Goal: Information Seeking & Learning: Check status

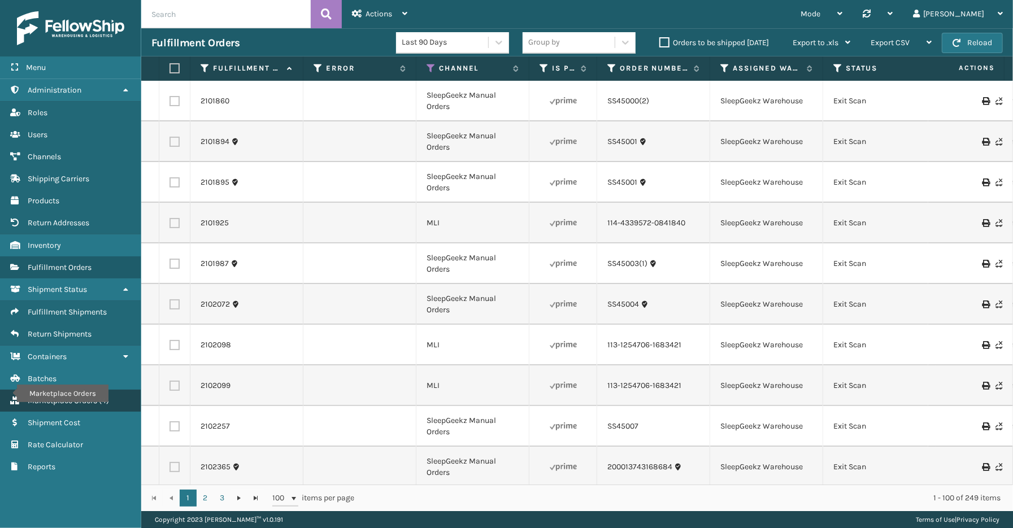
click at [76, 396] on span "Marketplace Orders" at bounding box center [62, 401] width 69 height 10
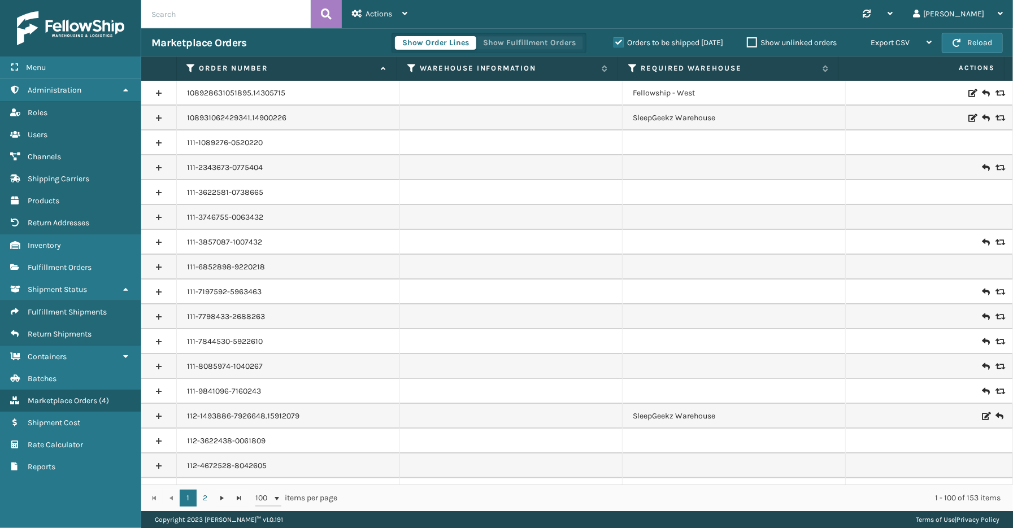
click at [541, 38] on button "Show Fulfillment Orders" at bounding box center [529, 43] width 107 height 14
click at [617, 41] on label "Orders to be shipped [DATE]" at bounding box center [668, 43] width 110 height 10
click at [614, 41] on input "Orders to be shipped [DATE]" at bounding box center [613, 39] width 1 height 7
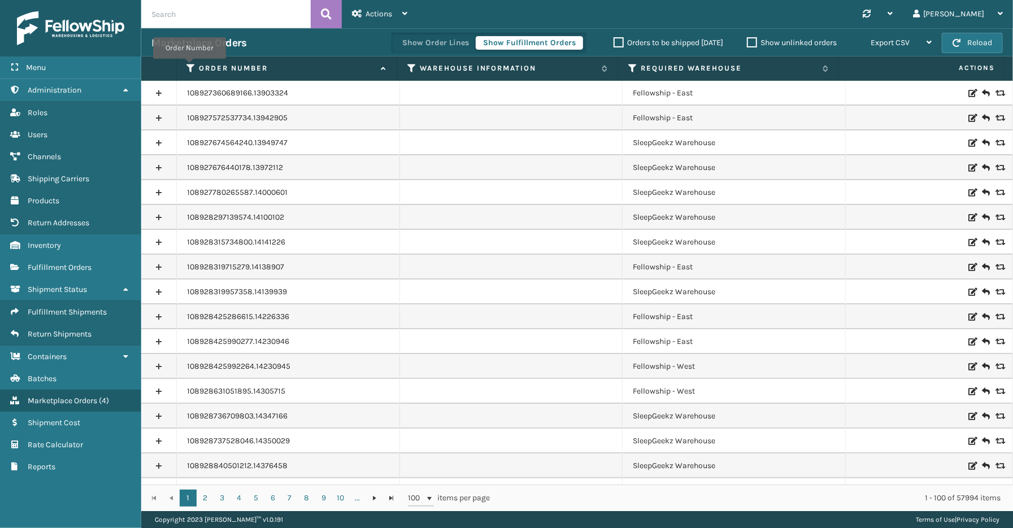
click at [190, 66] on icon at bounding box center [191, 68] width 9 height 10
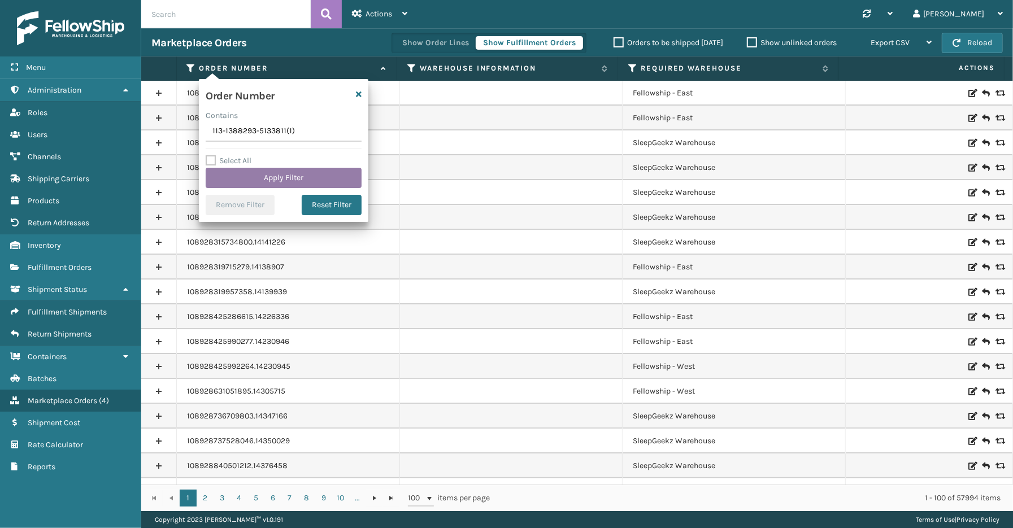
type input "113-1388293-5133811(1)"
click at [251, 184] on button "Apply Filter" at bounding box center [284, 178] width 156 height 20
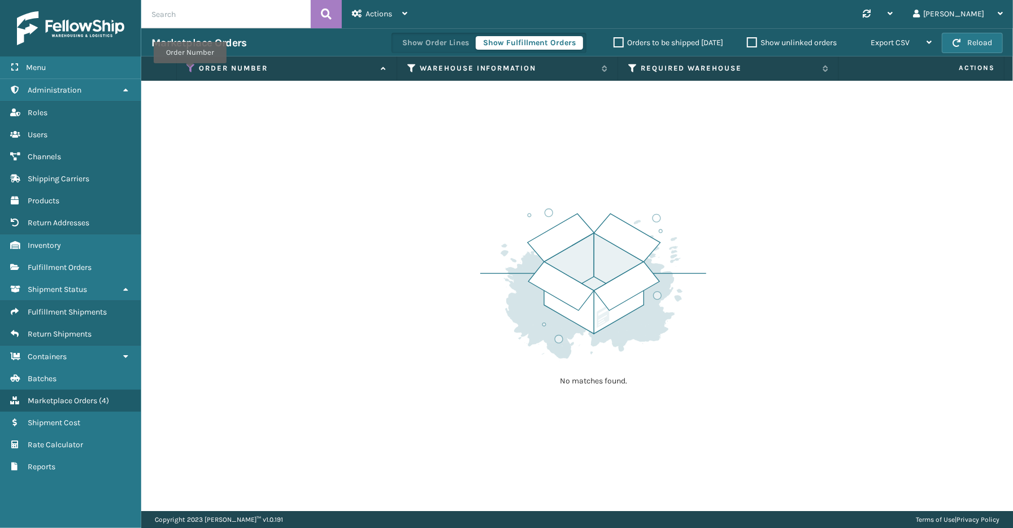
click at [189, 69] on icon at bounding box center [191, 68] width 9 height 10
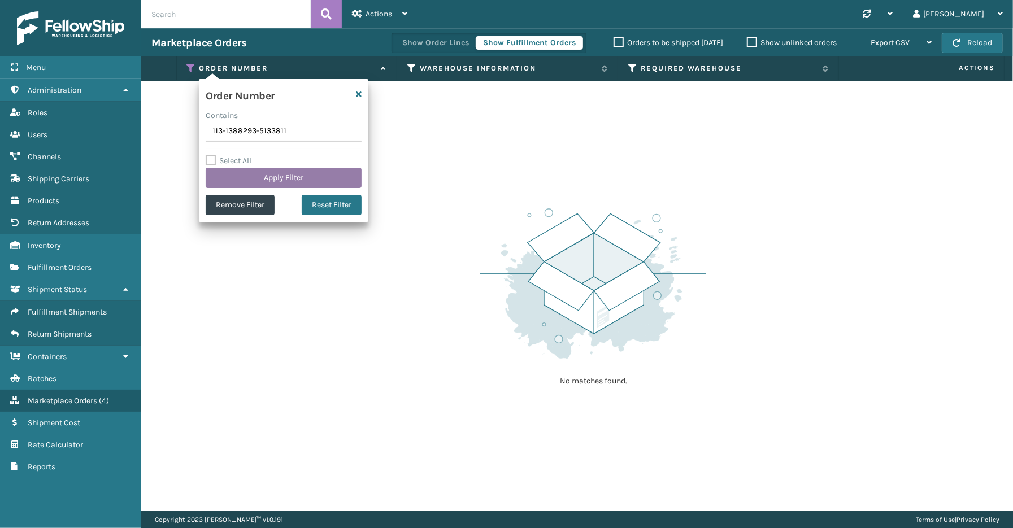
type input "113-1388293-5133811"
click at [219, 176] on button "Apply Filter" at bounding box center [284, 178] width 156 height 20
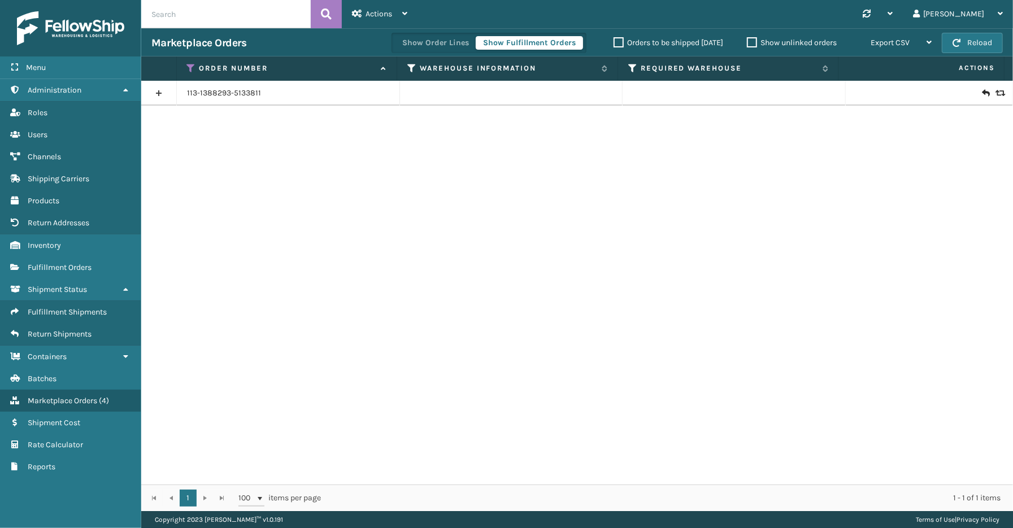
click at [158, 92] on link at bounding box center [158, 93] width 35 height 18
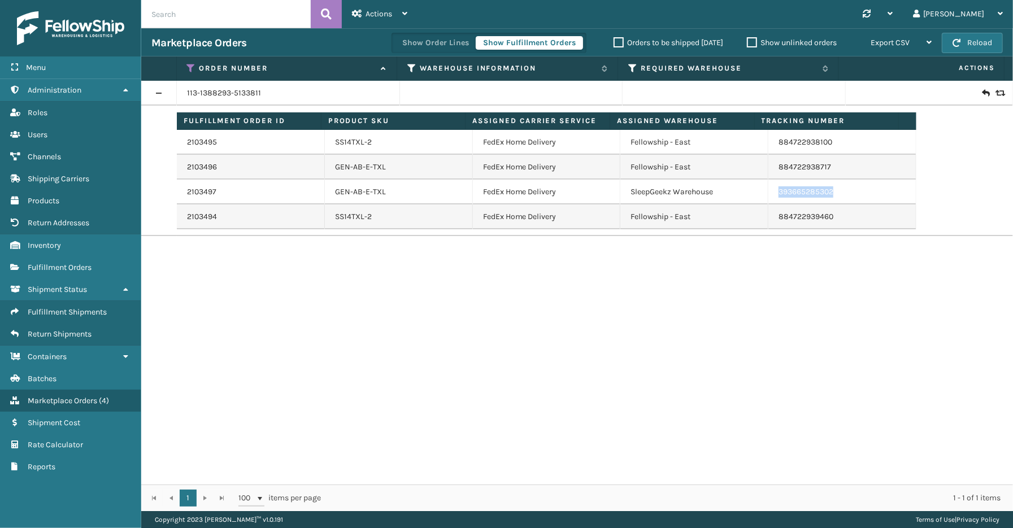
drag, startPoint x: 837, startPoint y: 191, endPoint x: 746, endPoint y: 191, distance: 90.4
click at [746, 191] on tr "2103497 GEN-AB-E-TXL FedEx Home Delivery SleepGeekz Warehouse 393665285302" at bounding box center [546, 192] width 739 height 25
copy tr "393665285302"
click at [187, 66] on icon at bounding box center [191, 68] width 9 height 10
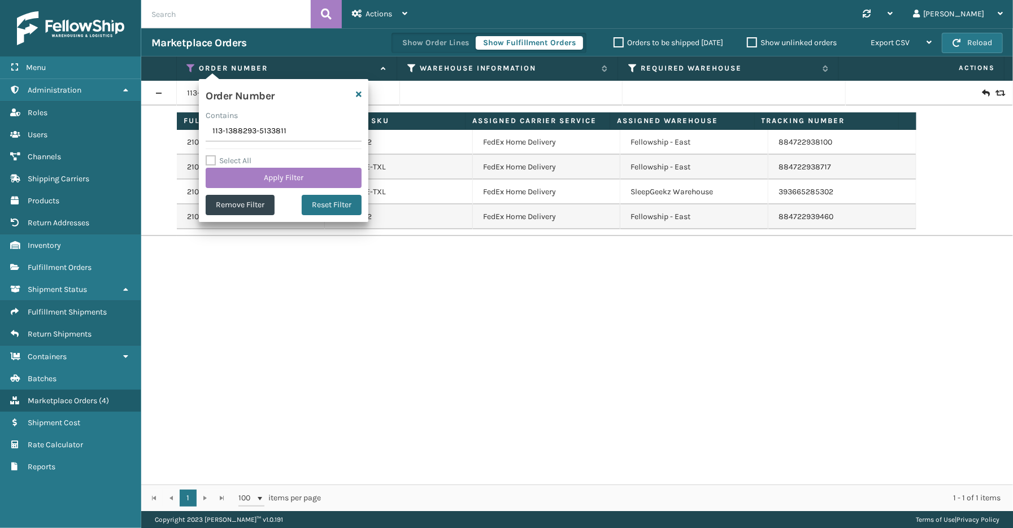
drag, startPoint x: 307, startPoint y: 133, endPoint x: 208, endPoint y: 136, distance: 98.9
click at [202, 134] on div "Order Number Contains 113-1388293-5133811 Select All Apply Filter Remove Filter…" at bounding box center [283, 150] width 169 height 143
type input "113-5358726-5375442"
click at [269, 177] on button "Apply Filter" at bounding box center [284, 178] width 156 height 20
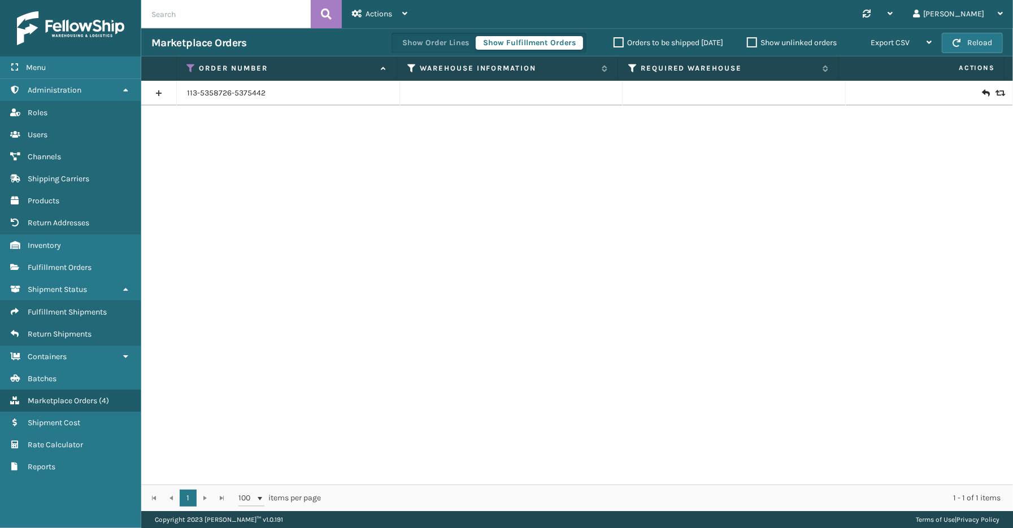
click at [162, 93] on link at bounding box center [158, 93] width 35 height 18
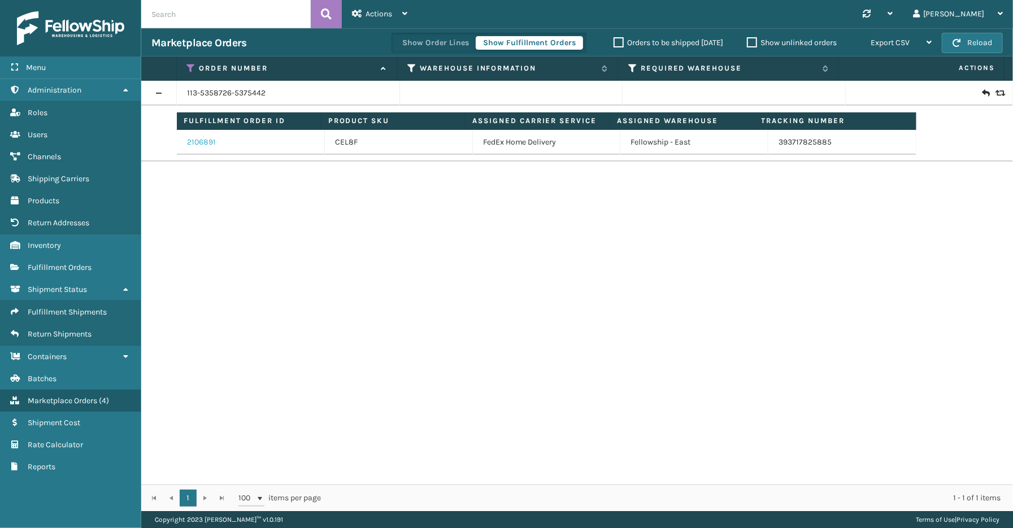
click at [207, 138] on link "2106891" at bounding box center [201, 142] width 29 height 11
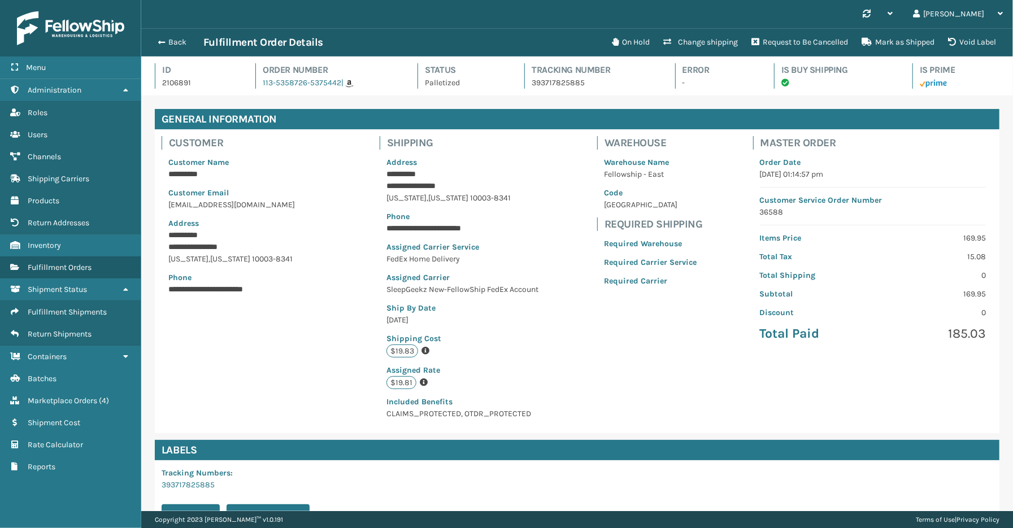
scroll to position [27, 872]
click at [175, 42] on button "Back" at bounding box center [177, 42] width 52 height 10
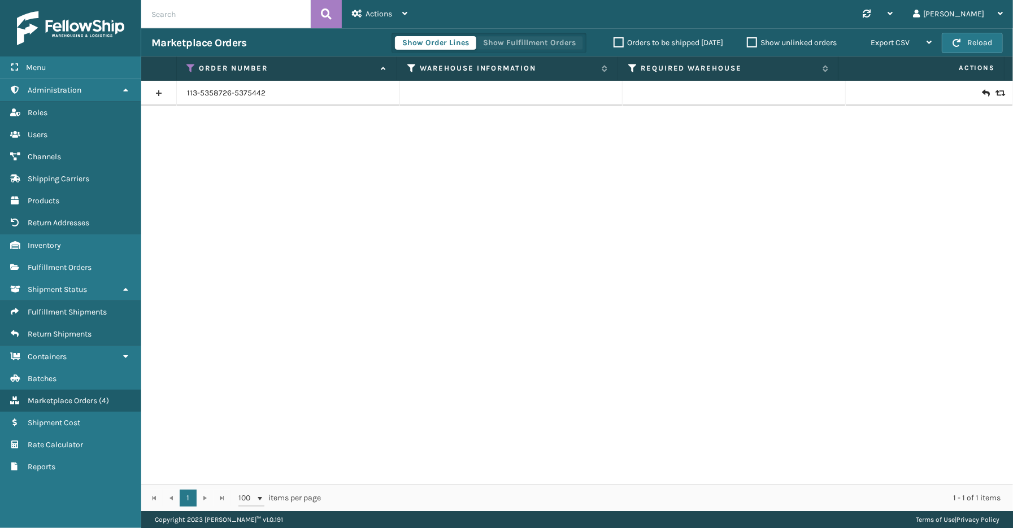
click at [523, 41] on button "Show Fulfillment Orders" at bounding box center [529, 43] width 107 height 14
click at [190, 67] on icon at bounding box center [191, 68] width 9 height 10
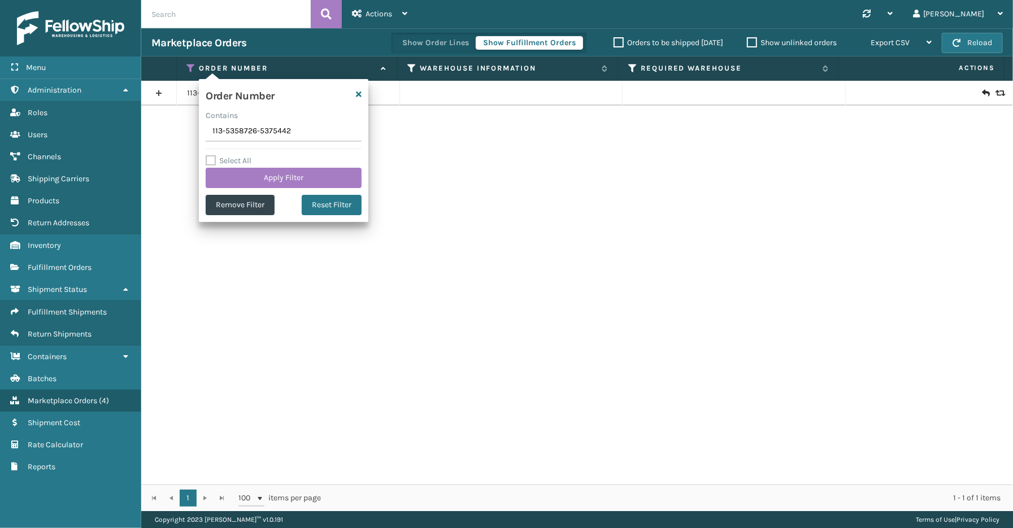
drag, startPoint x: 308, startPoint y: 128, endPoint x: 211, endPoint y: 131, distance: 97.8
click at [211, 131] on input "113-5358726-5375442" at bounding box center [284, 131] width 156 height 20
type input "113-8876888-8596213"
click at [276, 180] on button "Apply Filter" at bounding box center [284, 178] width 156 height 20
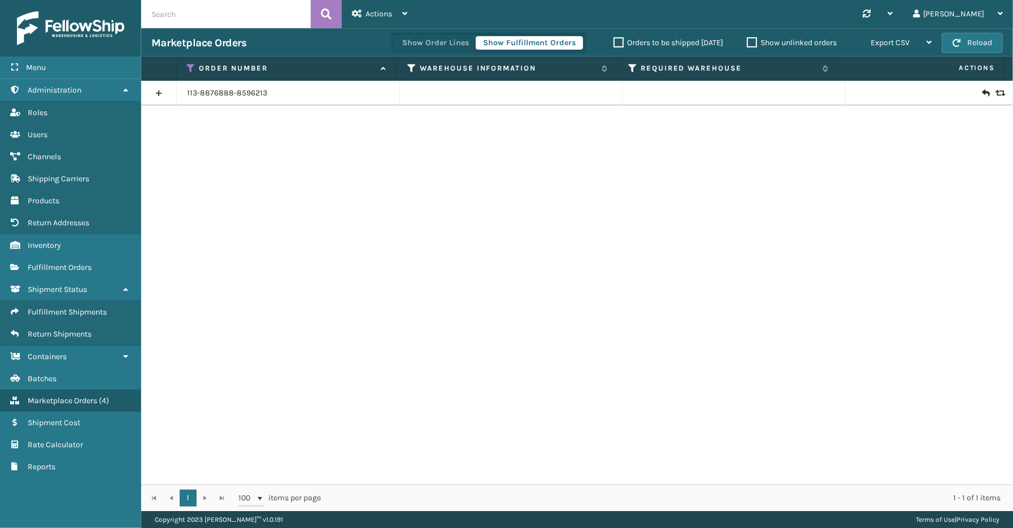
click at [168, 92] on link at bounding box center [158, 93] width 35 height 18
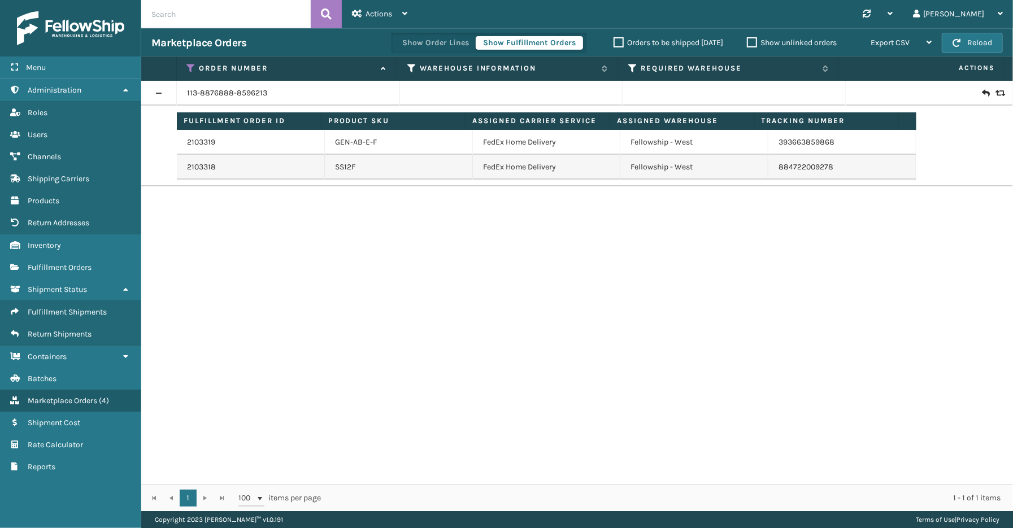
click at [852, 166] on td "884722009278" at bounding box center [842, 167] width 148 height 25
drag, startPoint x: 848, startPoint y: 145, endPoint x: 771, endPoint y: 151, distance: 77.7
click at [771, 151] on td "393663859868" at bounding box center [842, 142] width 148 height 25
copy link "393663859868"
click at [187, 67] on icon at bounding box center [191, 68] width 9 height 10
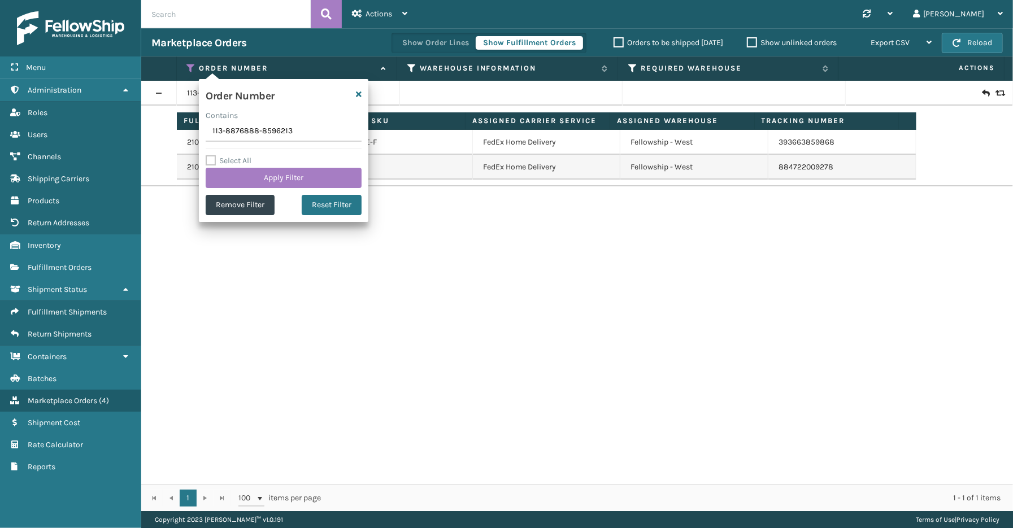
drag, startPoint x: 291, startPoint y: 133, endPoint x: 187, endPoint y: 133, distance: 103.9
click at [191, 133] on section "Marketplace Orders Show Order Lines Show Fulfillment Orders Orders to be shippe…" at bounding box center [577, 269] width 872 height 483
type input "112-0337212-8970629"
click at [286, 172] on button "Apply Filter" at bounding box center [284, 178] width 156 height 20
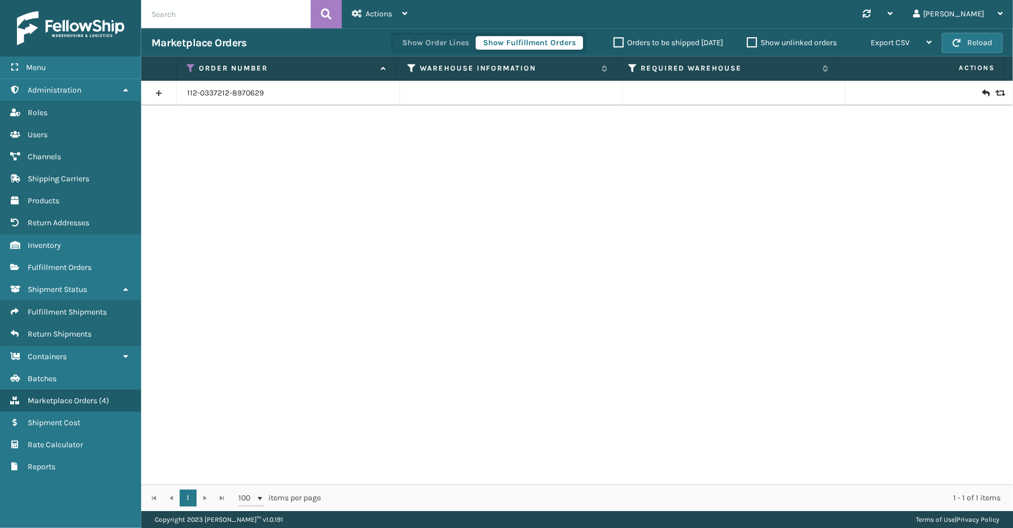
click at [157, 87] on link at bounding box center [158, 93] width 35 height 18
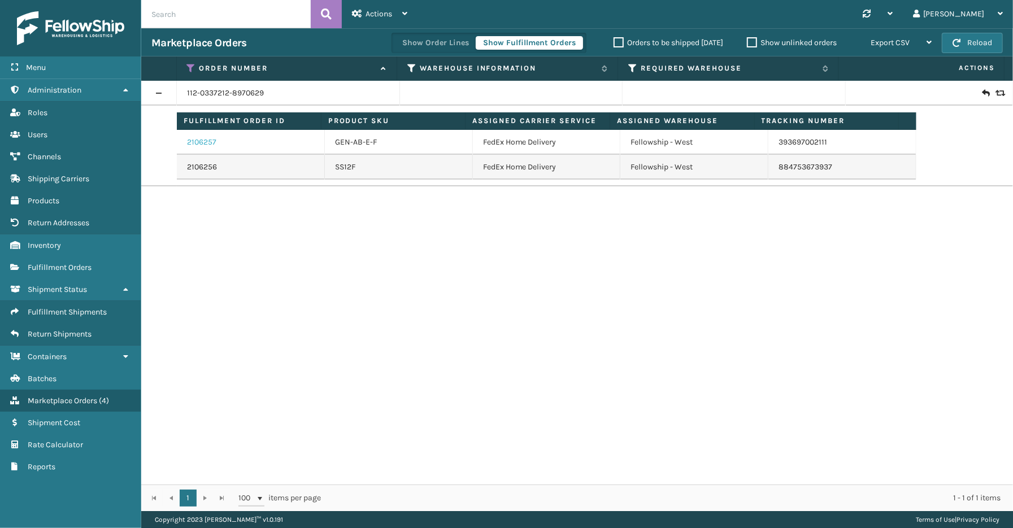
click at [212, 142] on link "2106257" at bounding box center [201, 142] width 29 height 11
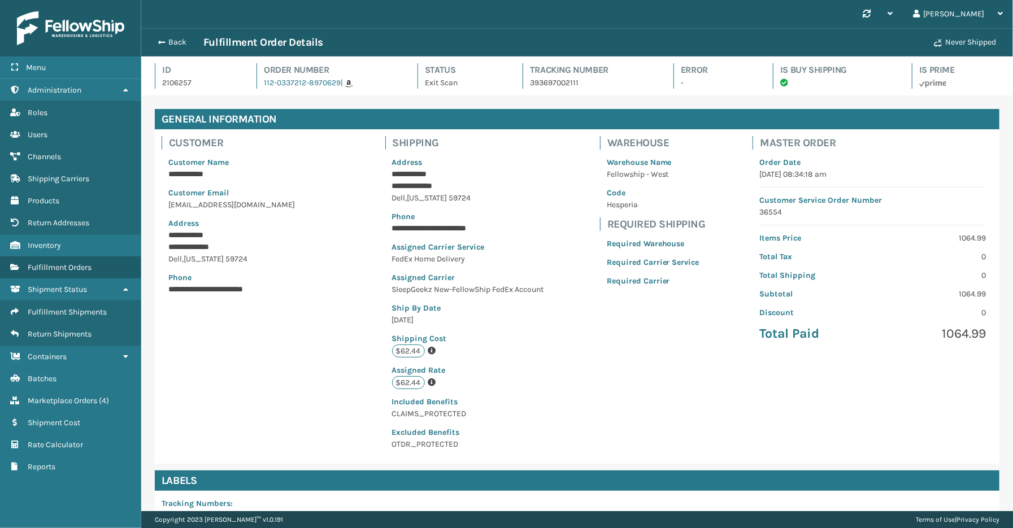
scroll to position [27, 872]
drag, startPoint x: 593, startPoint y: 87, endPoint x: 523, endPoint y: 90, distance: 70.1
click at [523, 90] on div "Id 2106257 Order Number 112-0337212-8970629 | Status Exit Scan Tracking Number …" at bounding box center [577, 79] width 844 height 32
copy p "393697002111"
click at [181, 38] on button "Back" at bounding box center [177, 42] width 52 height 10
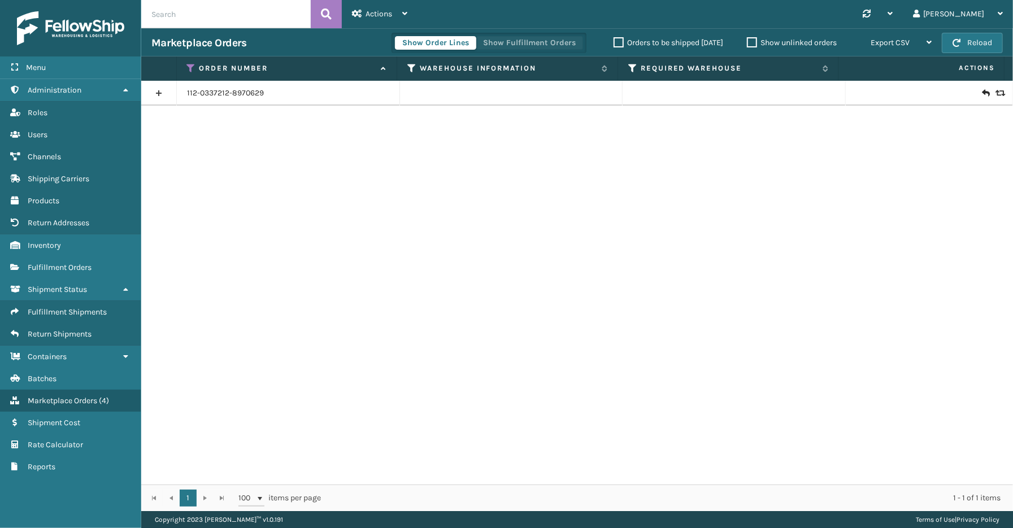
click at [511, 42] on button "Show Fulfillment Orders" at bounding box center [529, 43] width 107 height 14
click at [194, 61] on th "Order Number" at bounding box center [287, 68] width 221 height 24
click at [189, 69] on icon at bounding box center [191, 68] width 9 height 10
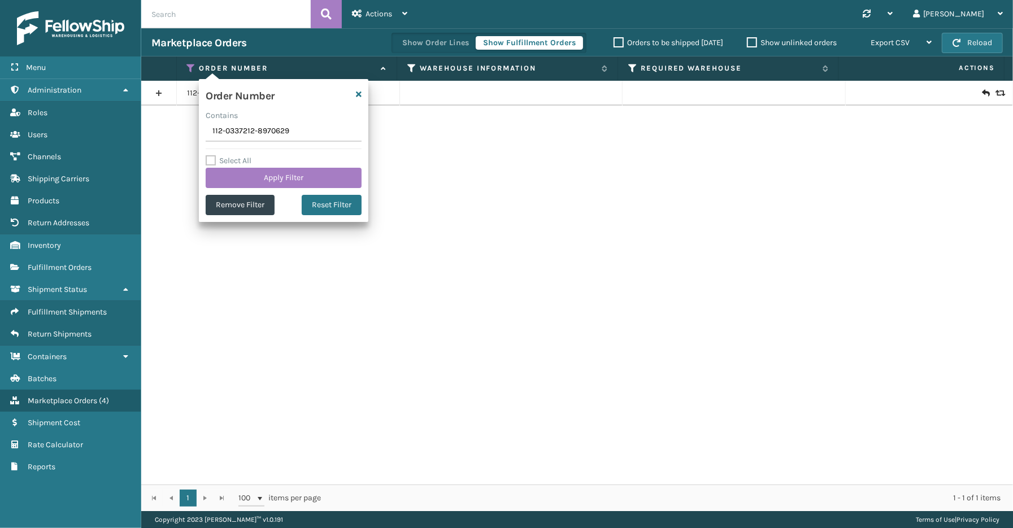
drag, startPoint x: 310, startPoint y: 130, endPoint x: 169, endPoint y: 133, distance: 140.1
click at [169, 133] on section "Marketplace Orders Show Order Lines Show Fulfillment Orders Orders to be shippe…" at bounding box center [577, 269] width 872 height 483
type input "111-2886074-9383469(1)"
click at [258, 185] on button "Apply Filter" at bounding box center [284, 178] width 156 height 20
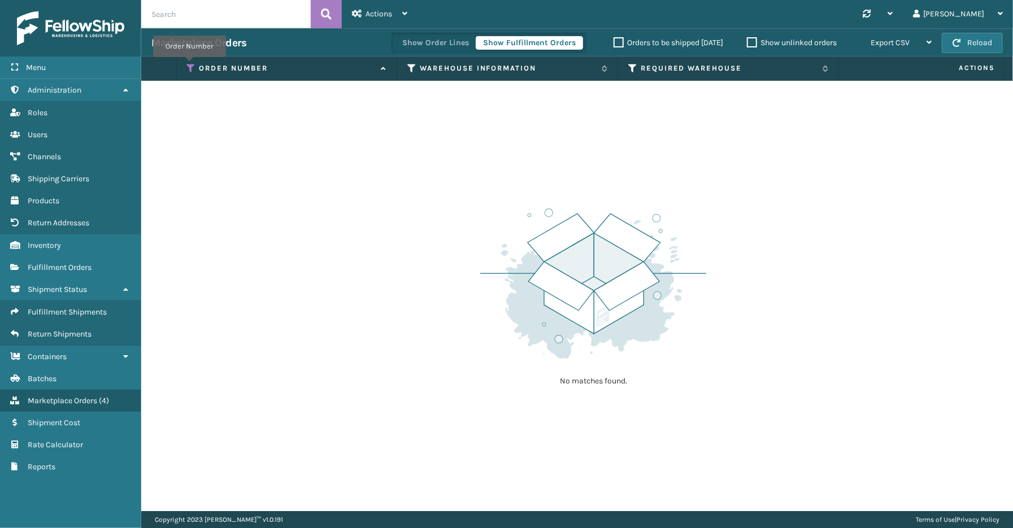
click at [189, 64] on icon at bounding box center [191, 68] width 9 height 10
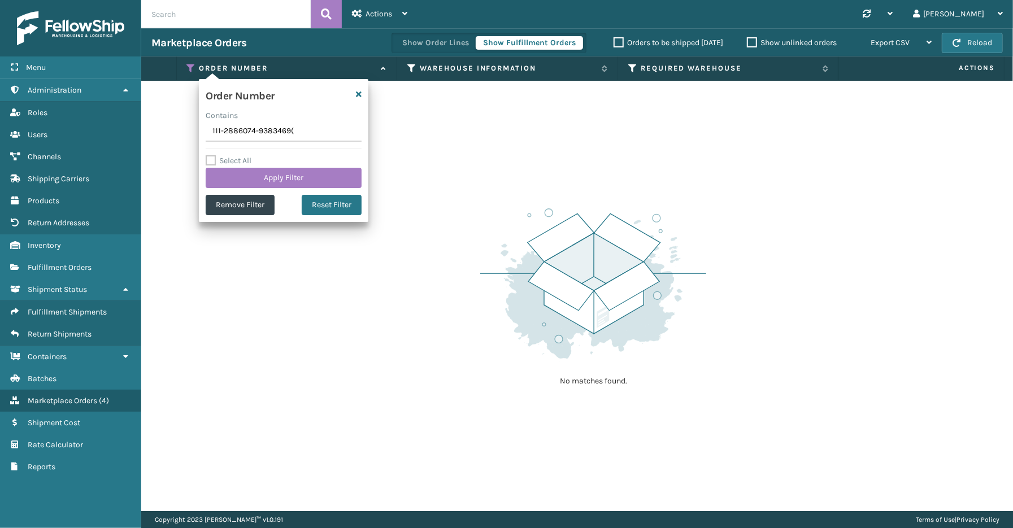
type input "111-2886074-9383469"
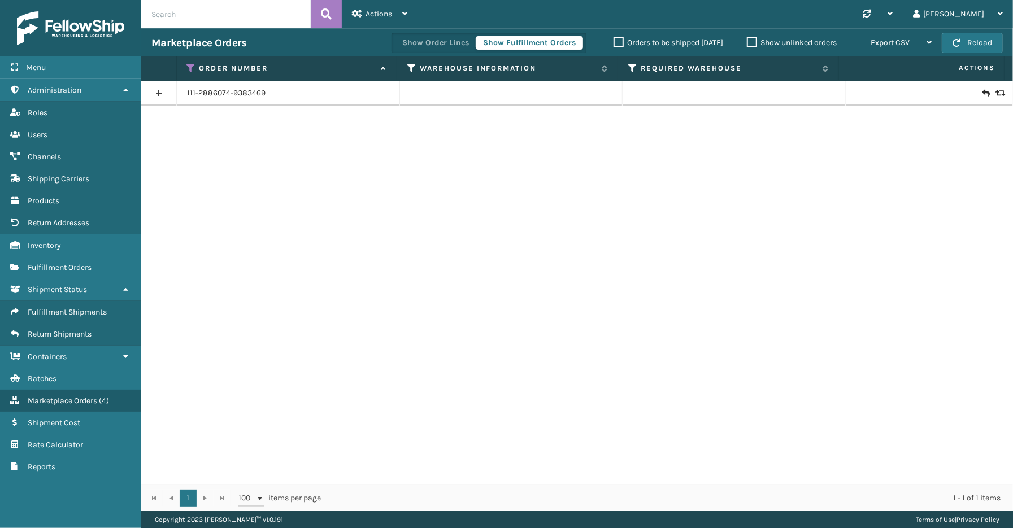
drag, startPoint x: 159, startPoint y: 90, endPoint x: 161, endPoint y: 97, distance: 7.0
click at [159, 90] on link at bounding box center [158, 93] width 35 height 18
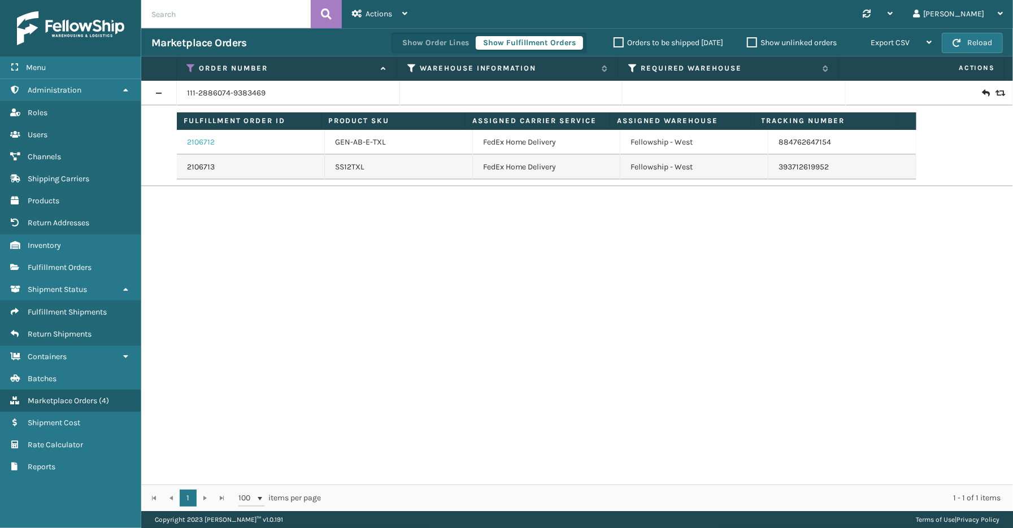
click at [202, 140] on link "2106712" at bounding box center [201, 142] width 28 height 11
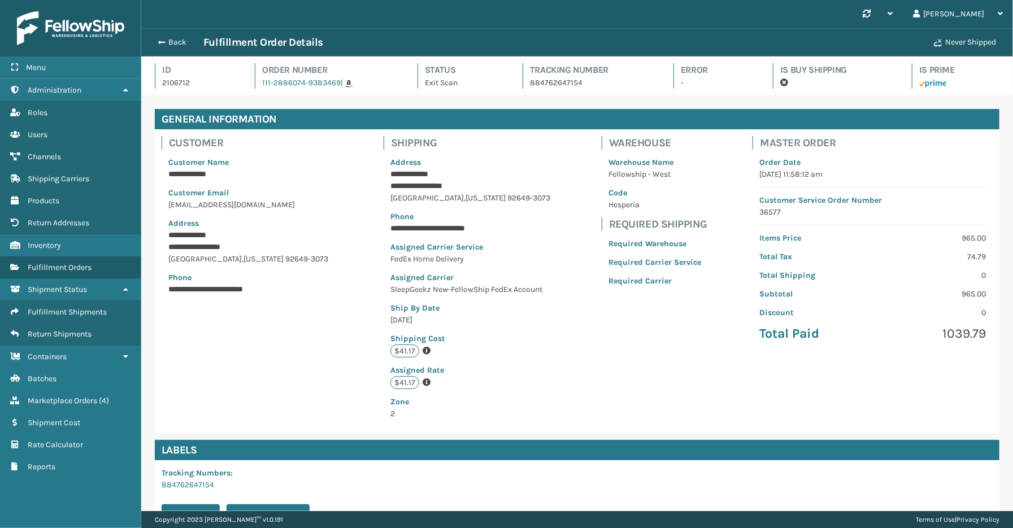
scroll to position [27, 872]
drag, startPoint x: 603, startPoint y: 85, endPoint x: 524, endPoint y: 84, distance: 78.5
click at [530, 84] on p "884762647154" at bounding box center [591, 83] width 123 height 12
copy p "884762647154"
click at [177, 43] on button "Back" at bounding box center [177, 42] width 52 height 10
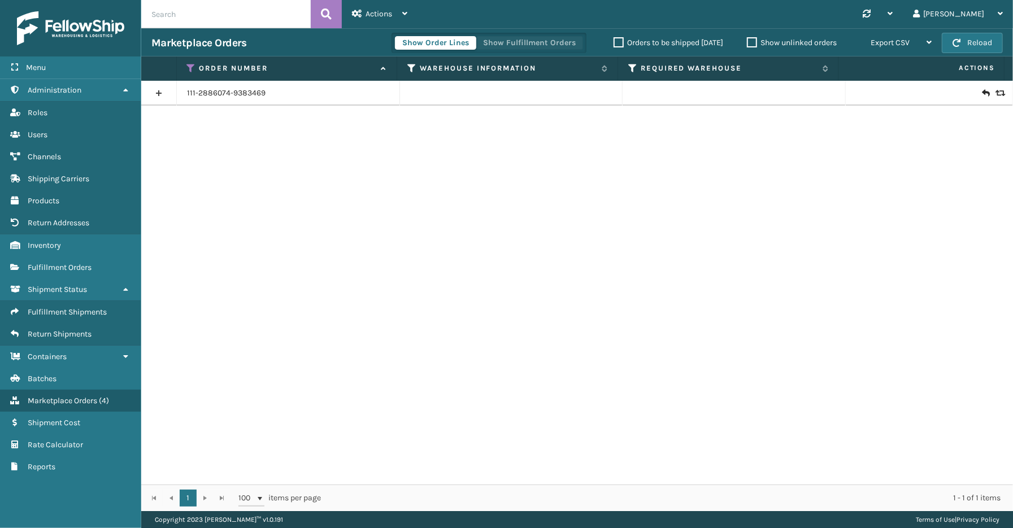
click at [516, 44] on button "Show Fulfillment Orders" at bounding box center [529, 43] width 107 height 14
click at [189, 68] on icon at bounding box center [191, 68] width 9 height 10
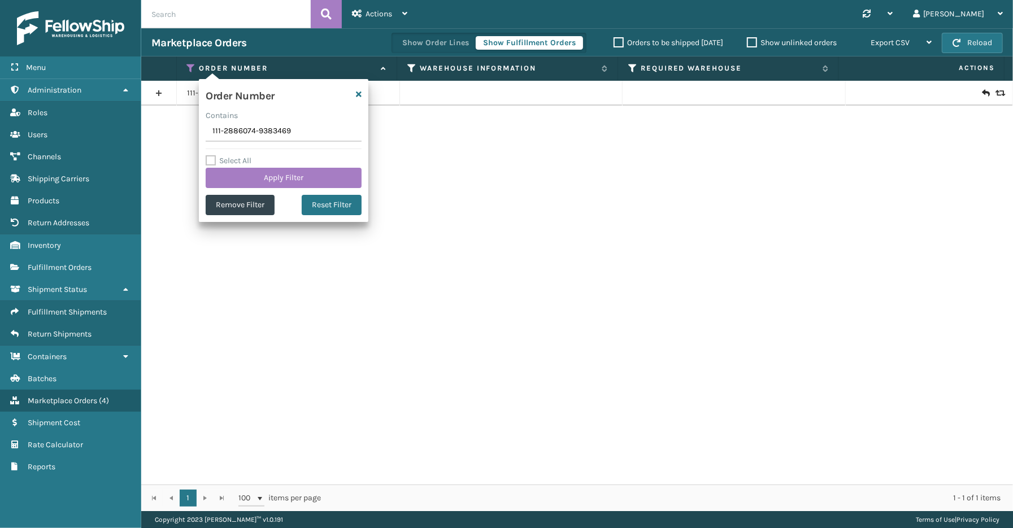
drag, startPoint x: 297, startPoint y: 132, endPoint x: 188, endPoint y: 132, distance: 109.6
click at [188, 132] on section "Marketplace Orders Show Order Lines Show Fulfillment Orders Orders to be shippe…" at bounding box center [577, 269] width 872 height 483
type input "111-0628770-7283439"
click at [293, 172] on button "Apply Filter" at bounding box center [284, 178] width 156 height 20
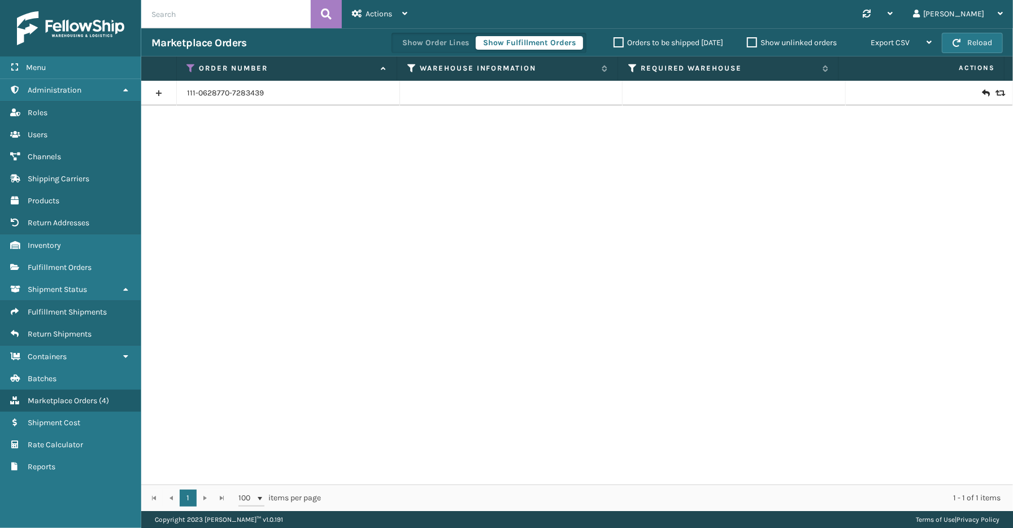
drag, startPoint x: 160, startPoint y: 92, endPoint x: 170, endPoint y: 98, distance: 11.6
click at [160, 92] on link at bounding box center [158, 93] width 35 height 18
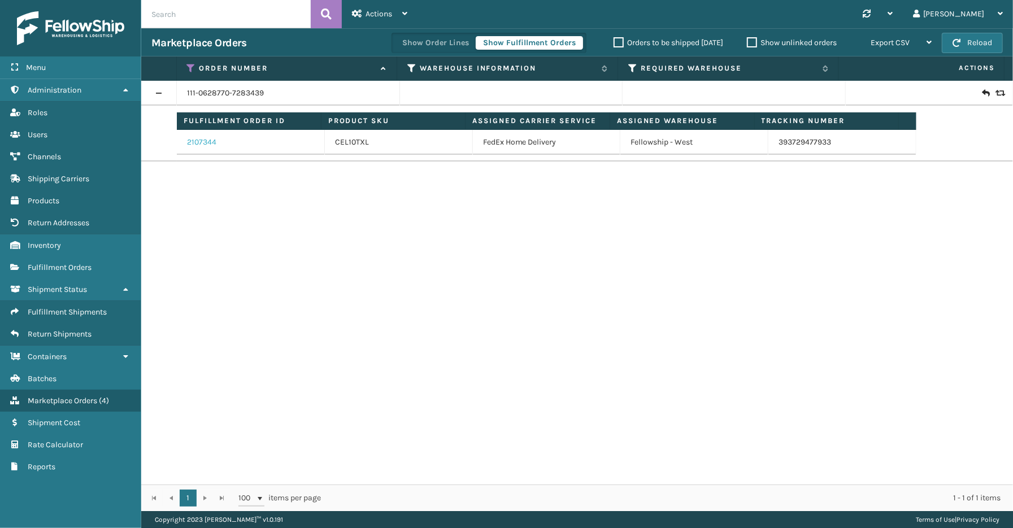
click at [205, 147] on link "2107344" at bounding box center [201, 142] width 29 height 11
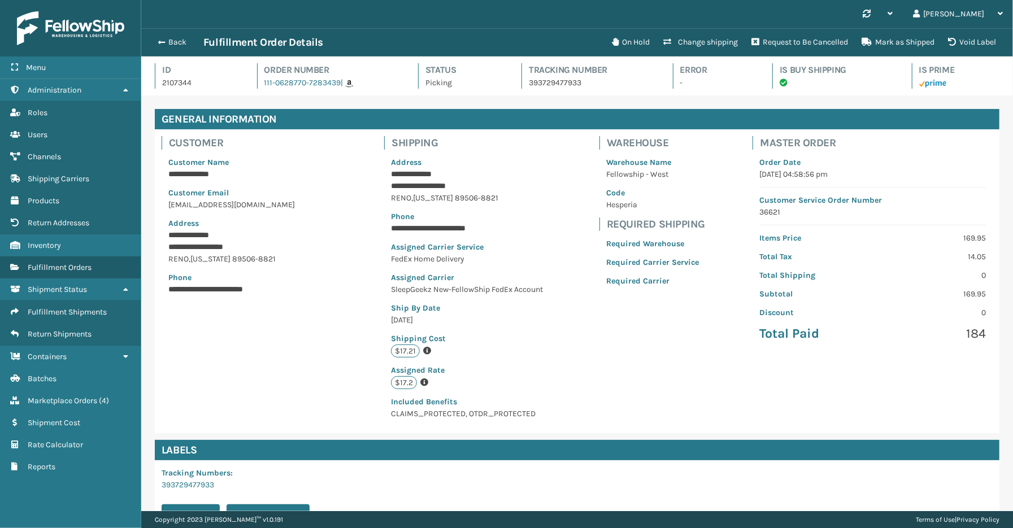
scroll to position [27, 872]
click at [180, 44] on button "Back" at bounding box center [177, 42] width 52 height 10
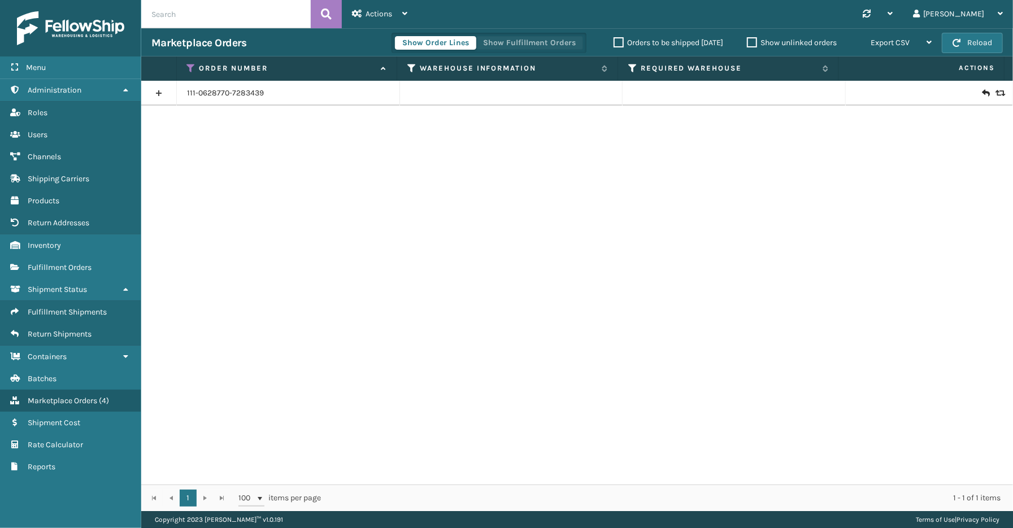
click at [517, 40] on button "Show Fulfillment Orders" at bounding box center [529, 43] width 107 height 14
click at [162, 88] on link at bounding box center [158, 93] width 35 height 18
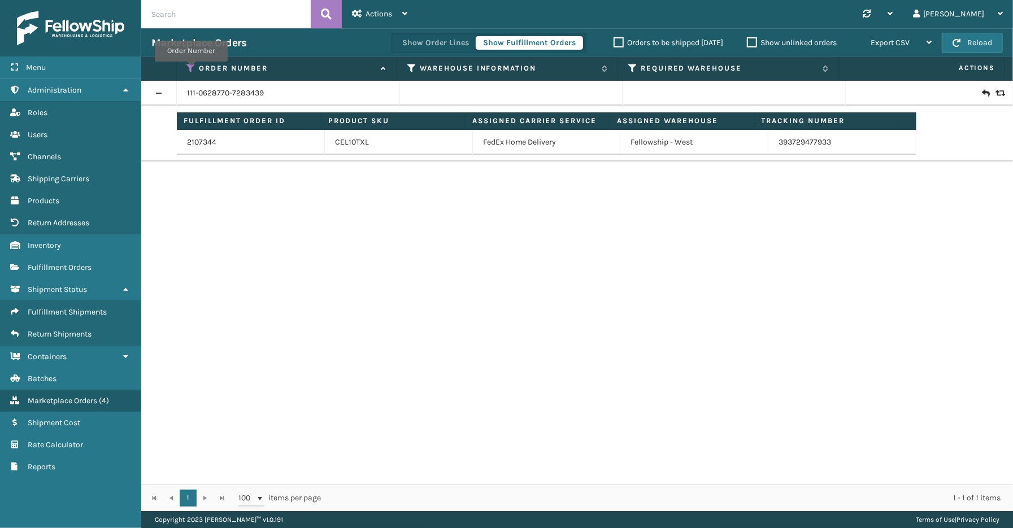
click at [191, 69] on icon at bounding box center [191, 68] width 9 height 10
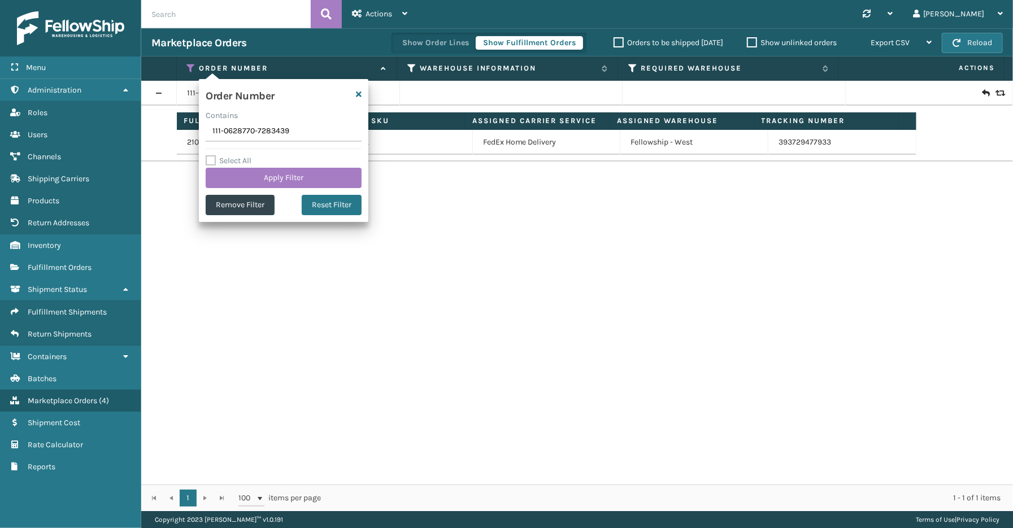
drag, startPoint x: 281, startPoint y: 134, endPoint x: 177, endPoint y: 134, distance: 103.9
click at [158, 134] on section "Marketplace Orders Show Order Lines Show Fulfillment Orders Orders to be shippe…" at bounding box center [577, 269] width 872 height 483
type input "112-5895147-8737840"
click at [297, 182] on button "Apply Filter" at bounding box center [284, 178] width 156 height 20
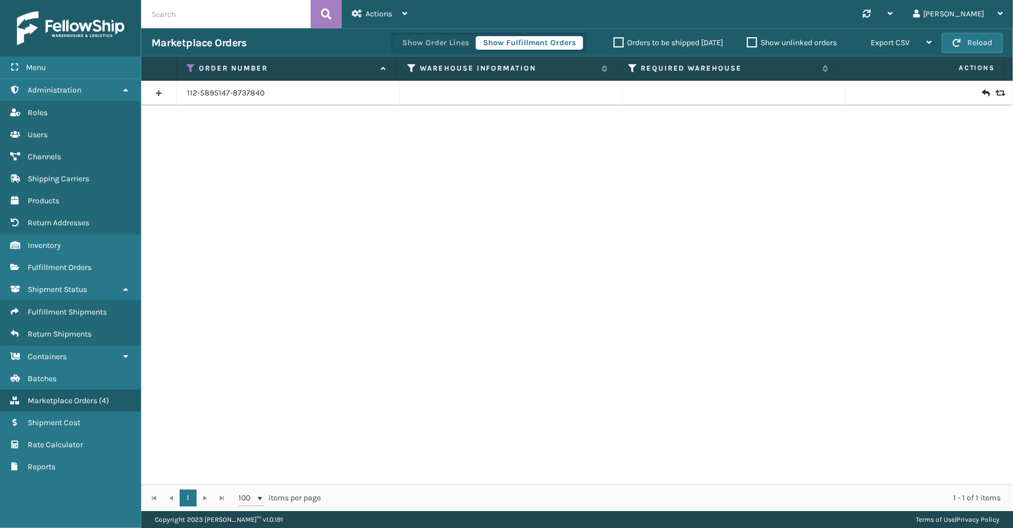
click at [165, 100] on link at bounding box center [158, 93] width 35 height 18
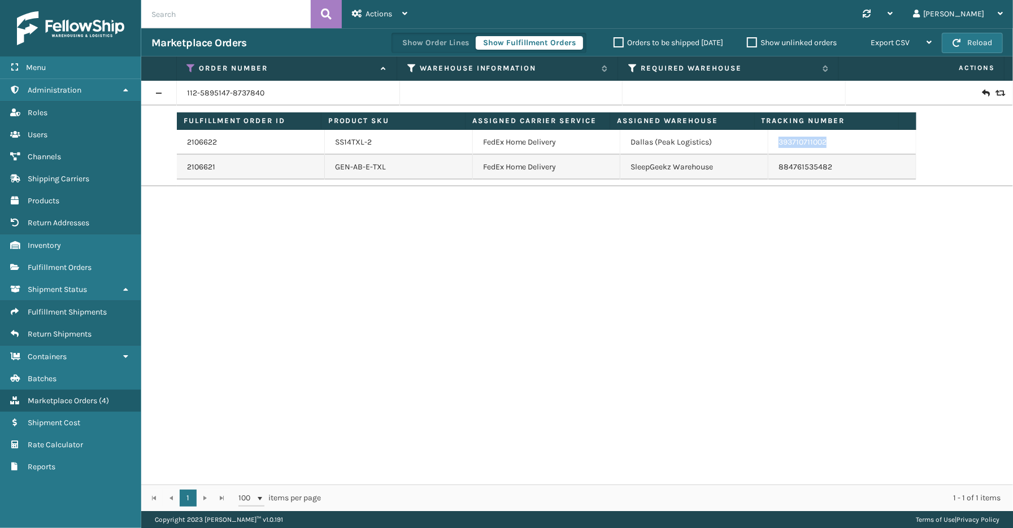
drag, startPoint x: 854, startPoint y: 145, endPoint x: 765, endPoint y: 144, distance: 89.3
click at [768, 144] on td "393710711002" at bounding box center [842, 142] width 148 height 25
copy link "393710711002"
click at [206, 138] on link "2106622" at bounding box center [202, 142] width 30 height 11
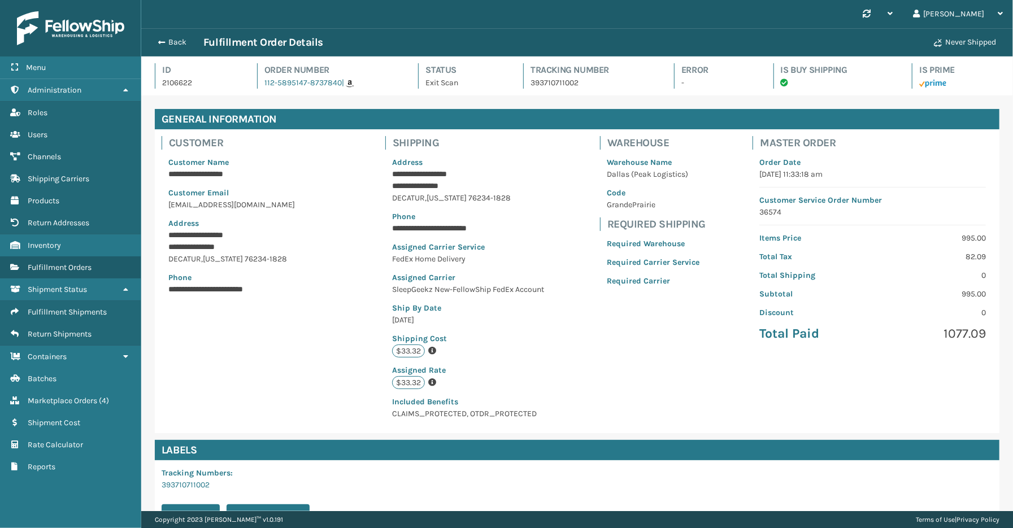
scroll to position [27, 872]
click at [172, 38] on button "Back" at bounding box center [177, 42] width 52 height 10
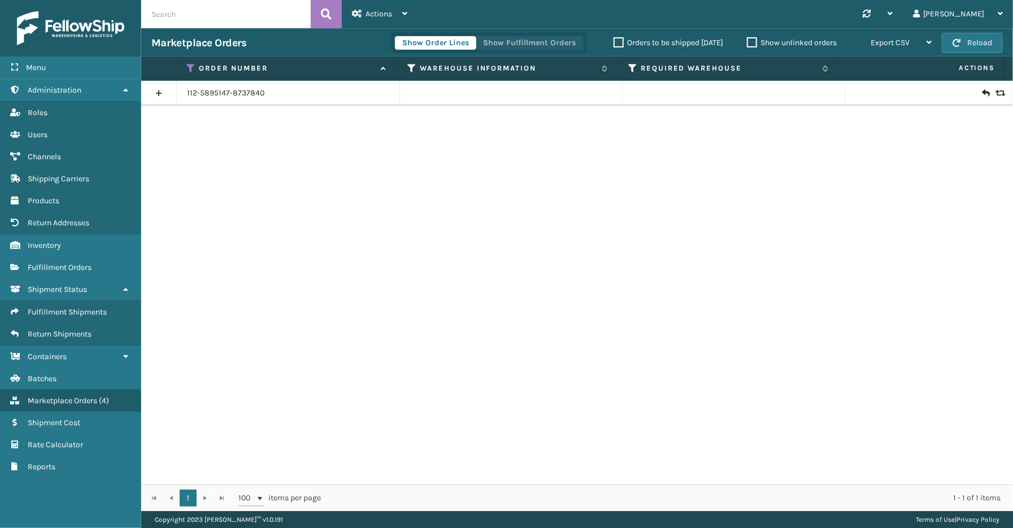
click at [519, 43] on button "Show Fulfillment Orders" at bounding box center [529, 43] width 107 height 14
click at [189, 64] on icon at bounding box center [191, 68] width 9 height 10
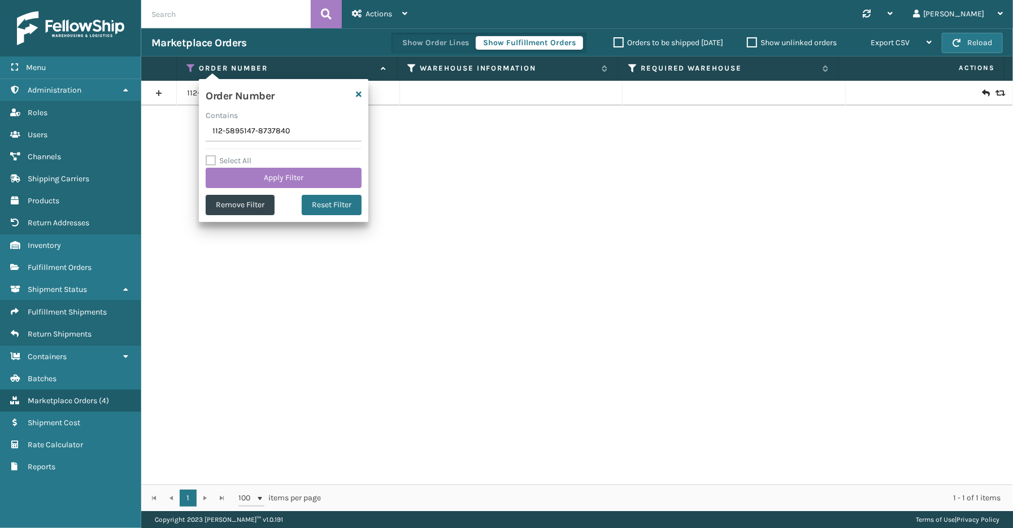
drag, startPoint x: 297, startPoint y: 134, endPoint x: 188, endPoint y: 134, distance: 109.6
click at [188, 134] on section "Marketplace Orders Show Order Lines Show Fulfillment Orders Orders to be shippe…" at bounding box center [577, 269] width 872 height 483
type input "SG12502"
click at [267, 176] on button "Apply Filter" at bounding box center [284, 178] width 156 height 20
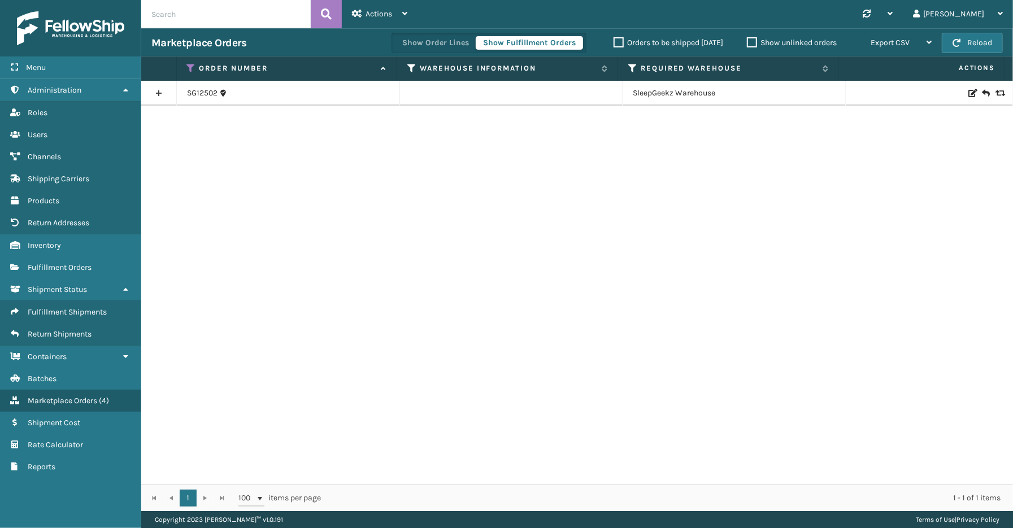
click at [153, 96] on link at bounding box center [158, 93] width 35 height 18
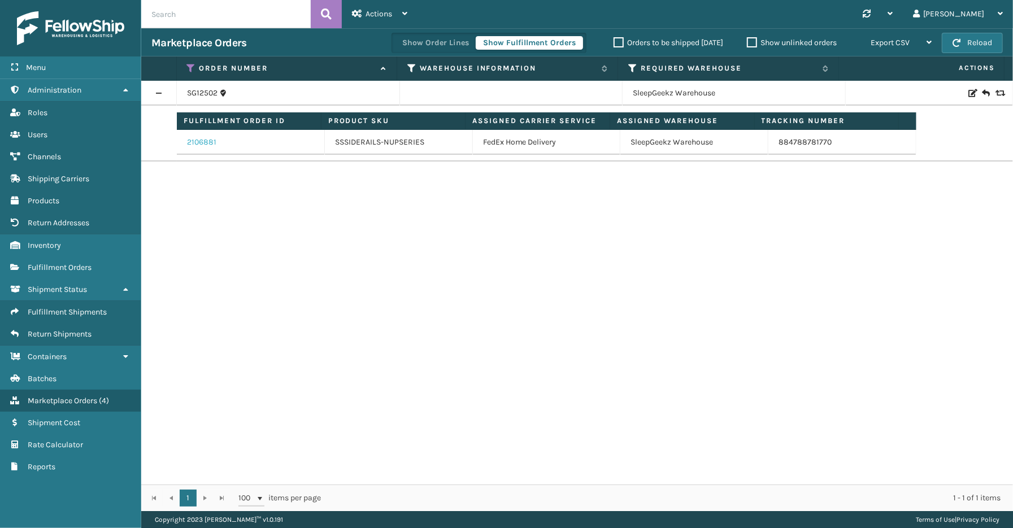
click at [209, 140] on link "2106881" at bounding box center [201, 142] width 29 height 11
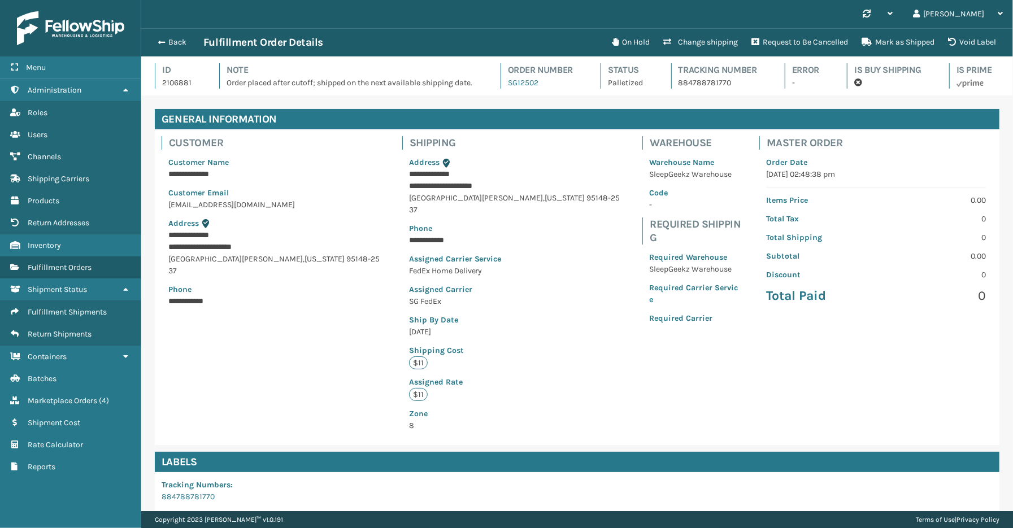
scroll to position [27, 872]
click at [175, 43] on button "Back" at bounding box center [177, 42] width 52 height 10
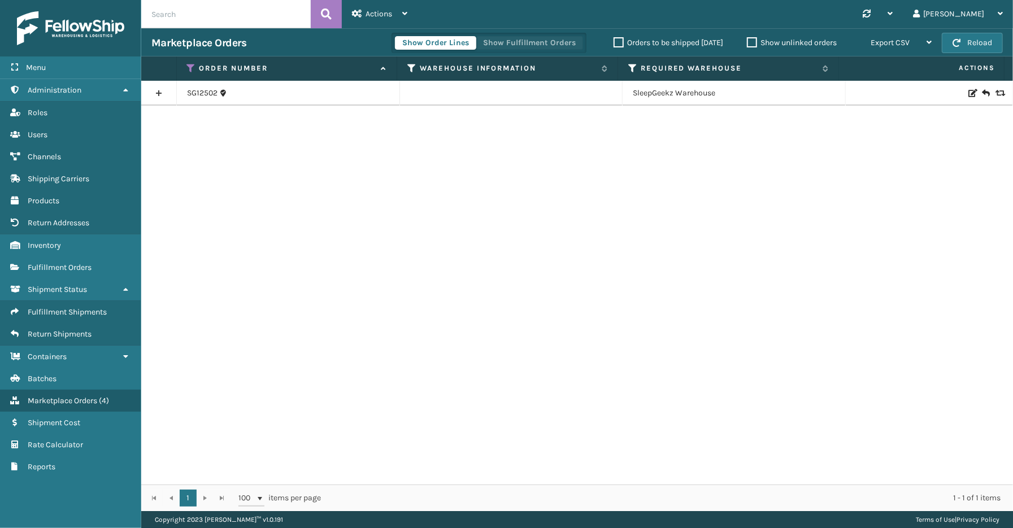
click at [520, 44] on button "Show Fulfillment Orders" at bounding box center [529, 43] width 107 height 14
